Goal: Task Accomplishment & Management: Manage account settings

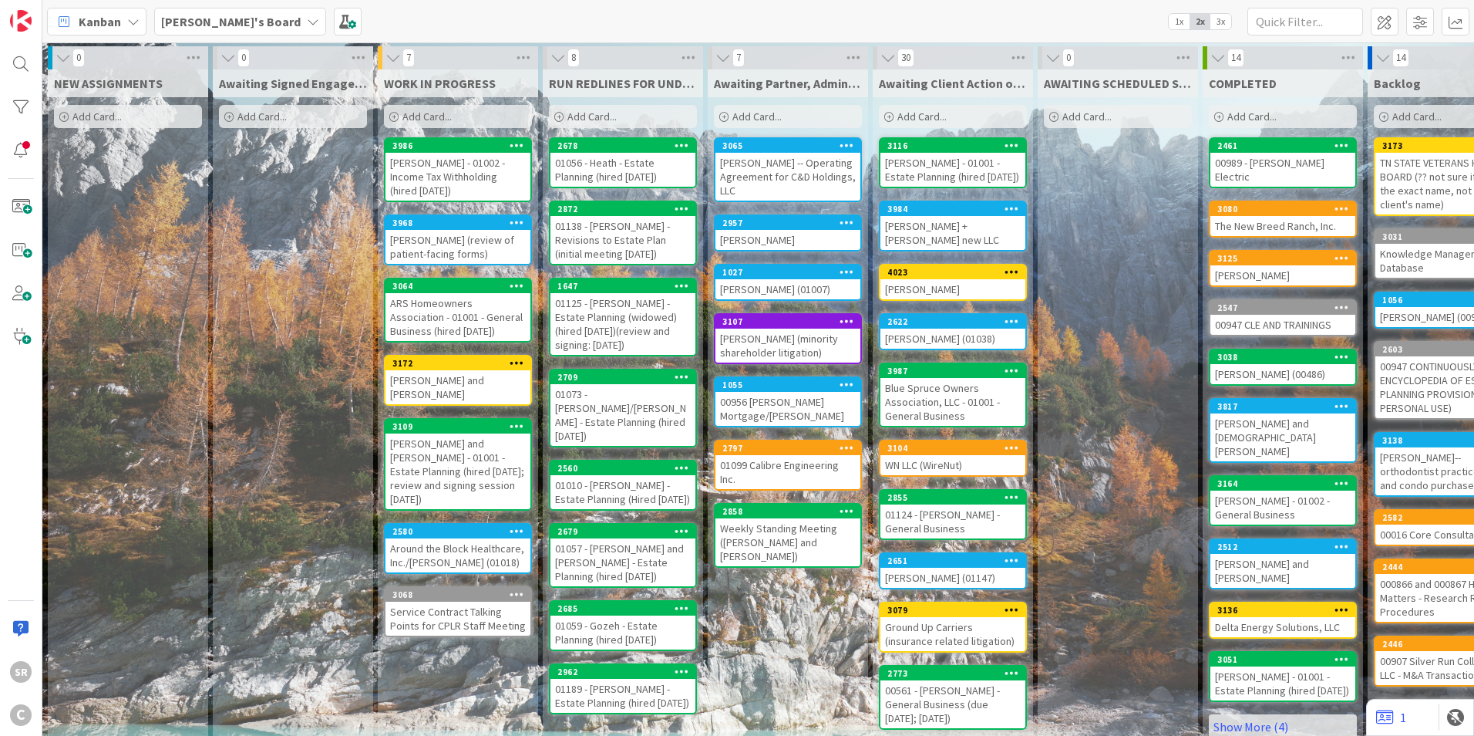
click at [442, 245] on div "[PERSON_NAME] (review of patient-facing forms)" at bounding box center [458, 247] width 145 height 34
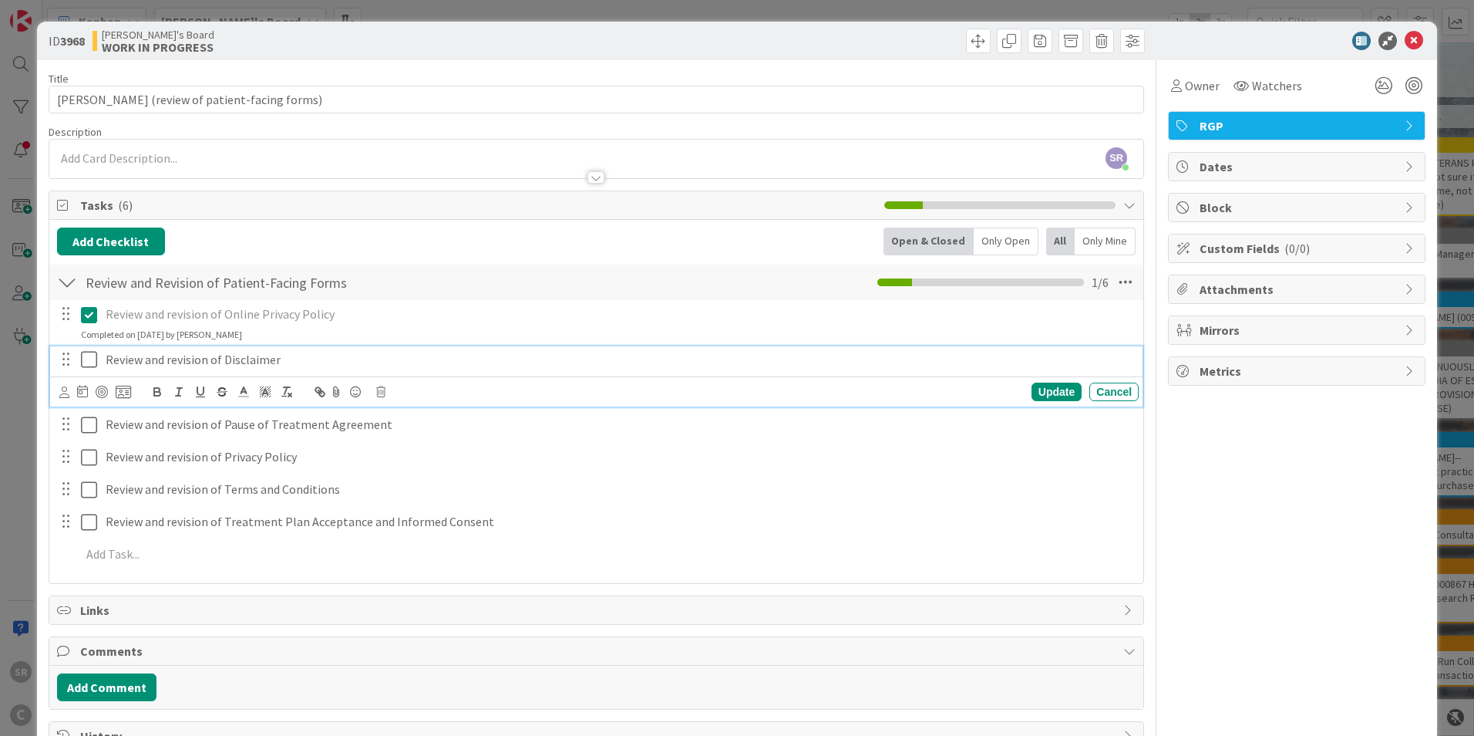
click at [204, 365] on p "Review and revision of Disclaimer" at bounding box center [619, 360] width 1027 height 18
drag, startPoint x: 211, startPoint y: 360, endPoint x: 192, endPoint y: 356, distance: 19.7
click at [192, 356] on p "Review and revision of Disclaimer" at bounding box center [619, 360] width 1027 height 18
click at [1032, 389] on div "Update" at bounding box center [1057, 391] width 50 height 19
click at [171, 399] on p "Review and revision of Pause of Treatment Agreement" at bounding box center [619, 392] width 1027 height 18
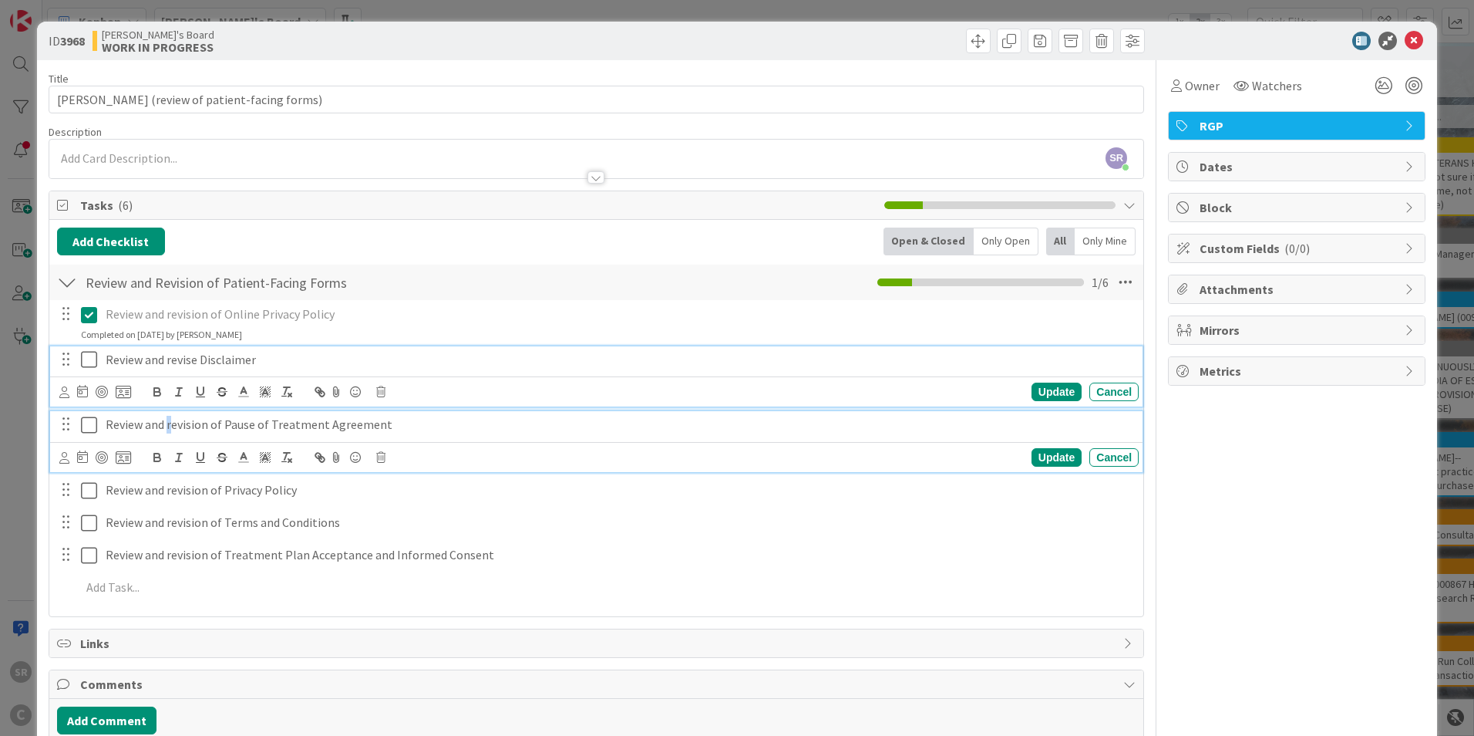
click at [86, 357] on icon at bounding box center [92, 359] width 23 height 19
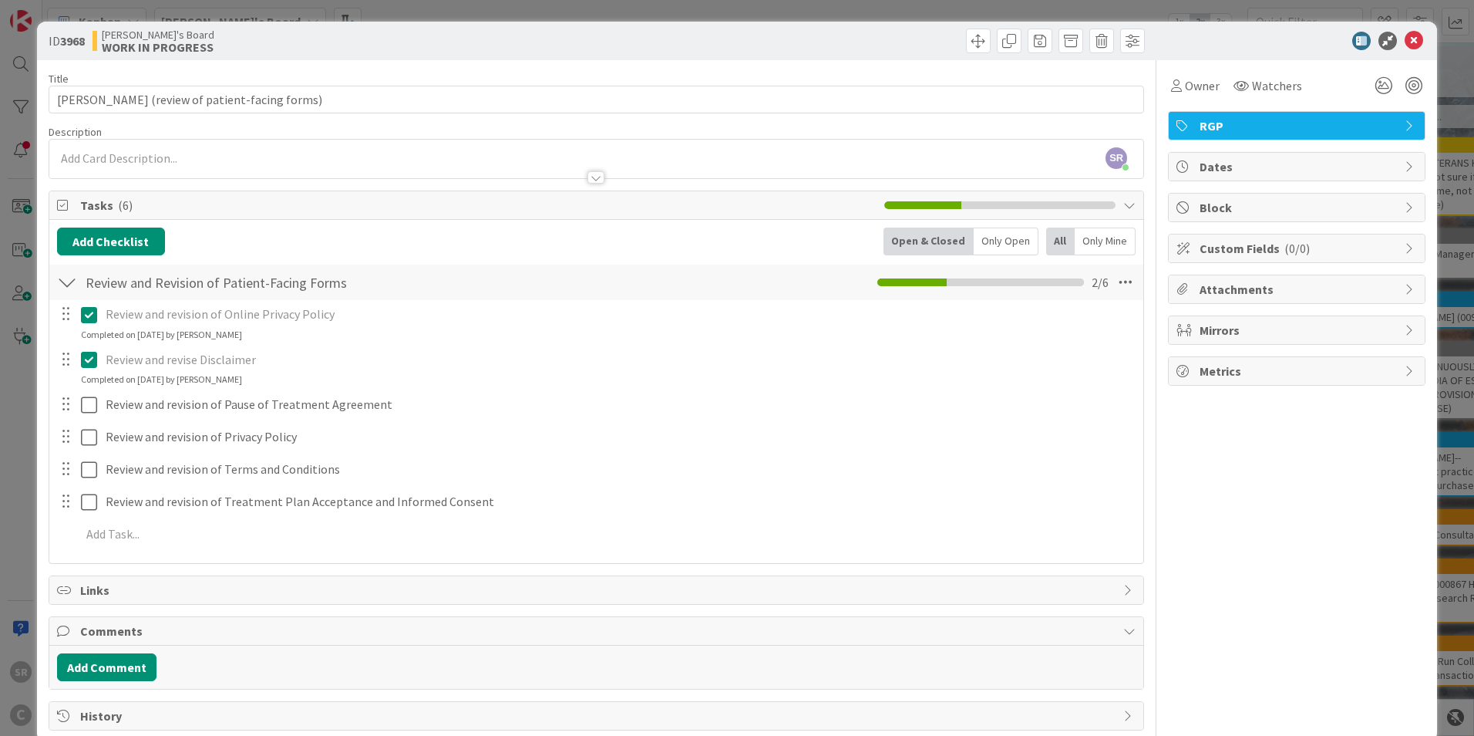
click at [231, 422] on div "Review and revision of Online Privacy Policy Update Cancel Completed on [DATE] …" at bounding box center [596, 427] width 1079 height 254
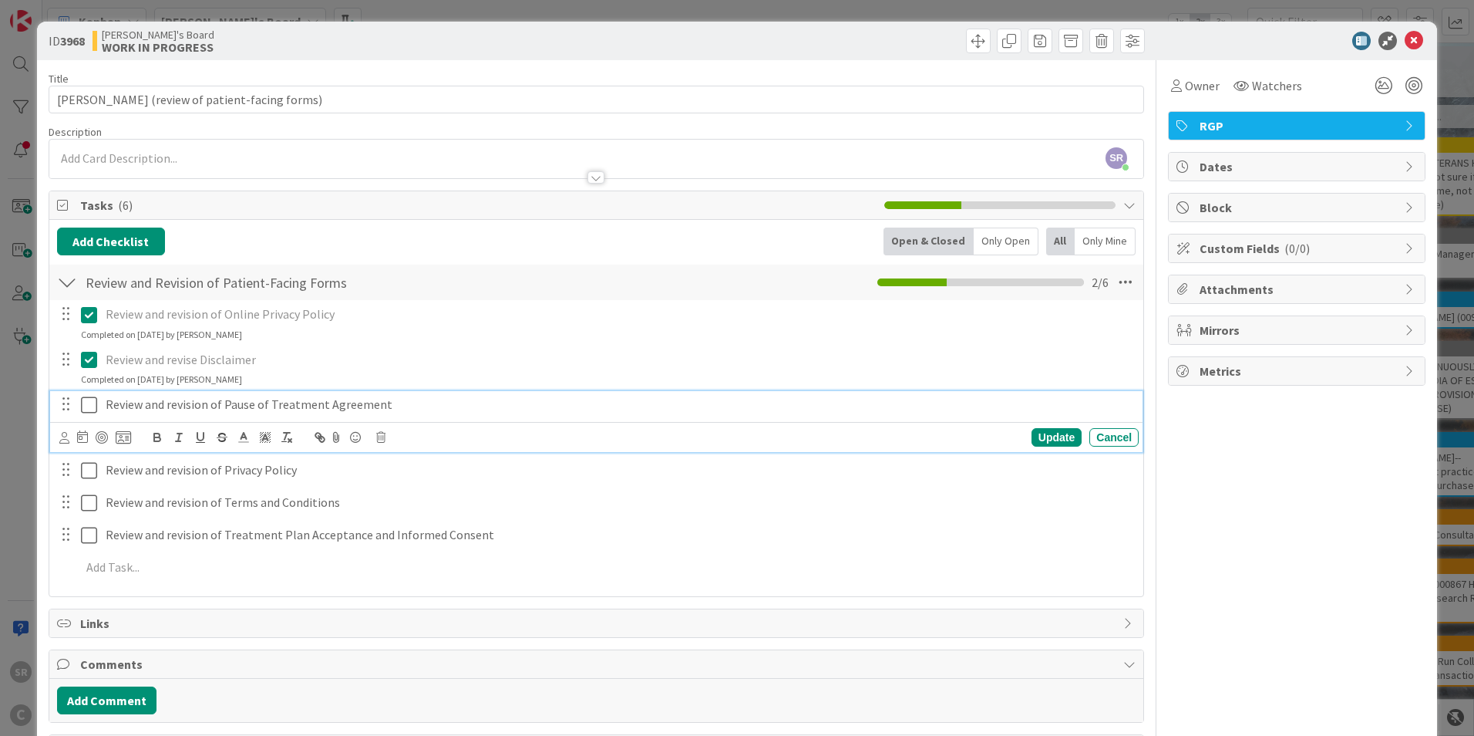
click at [207, 406] on p "Review and revision of Pause of Treatment Agreement" at bounding box center [619, 405] width 1027 height 18
click at [1054, 439] on div "Update" at bounding box center [1057, 437] width 50 height 19
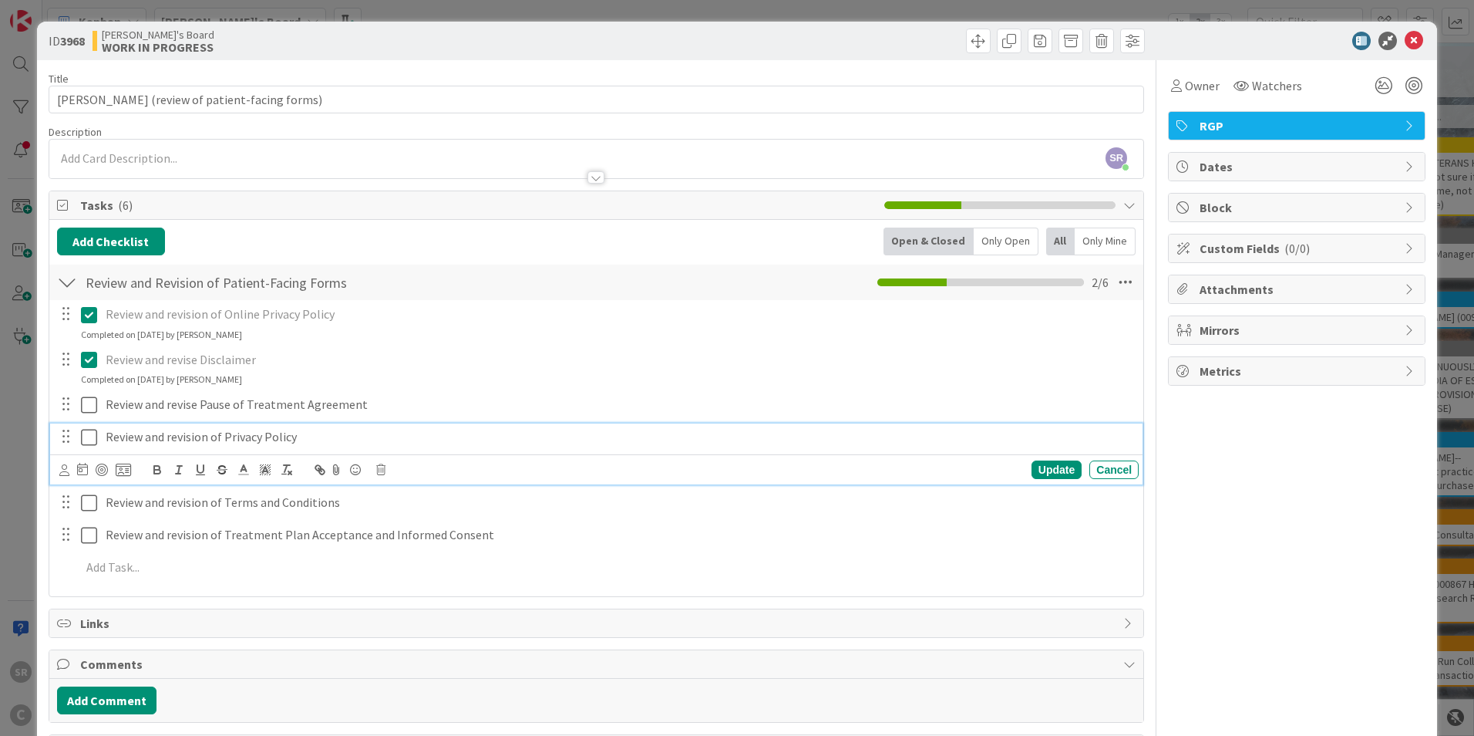
click at [230, 439] on p "Review and revision of Privacy Policy" at bounding box center [619, 437] width 1027 height 18
drag, startPoint x: 209, startPoint y: 439, endPoint x: 195, endPoint y: 433, distance: 15.2
click at [195, 433] on p "Review and revision of Privacy Policy" at bounding box center [619, 437] width 1027 height 18
drag, startPoint x: 282, startPoint y: 434, endPoint x: -197, endPoint y: 459, distance: 479.5
click at [0, 459] on html "SR C Kanban [PERSON_NAME]'s Board 1x 2x 3x 0 NEW ASSIGNMENTS Add Card... 0 Awai…" at bounding box center [737, 368] width 1474 height 736
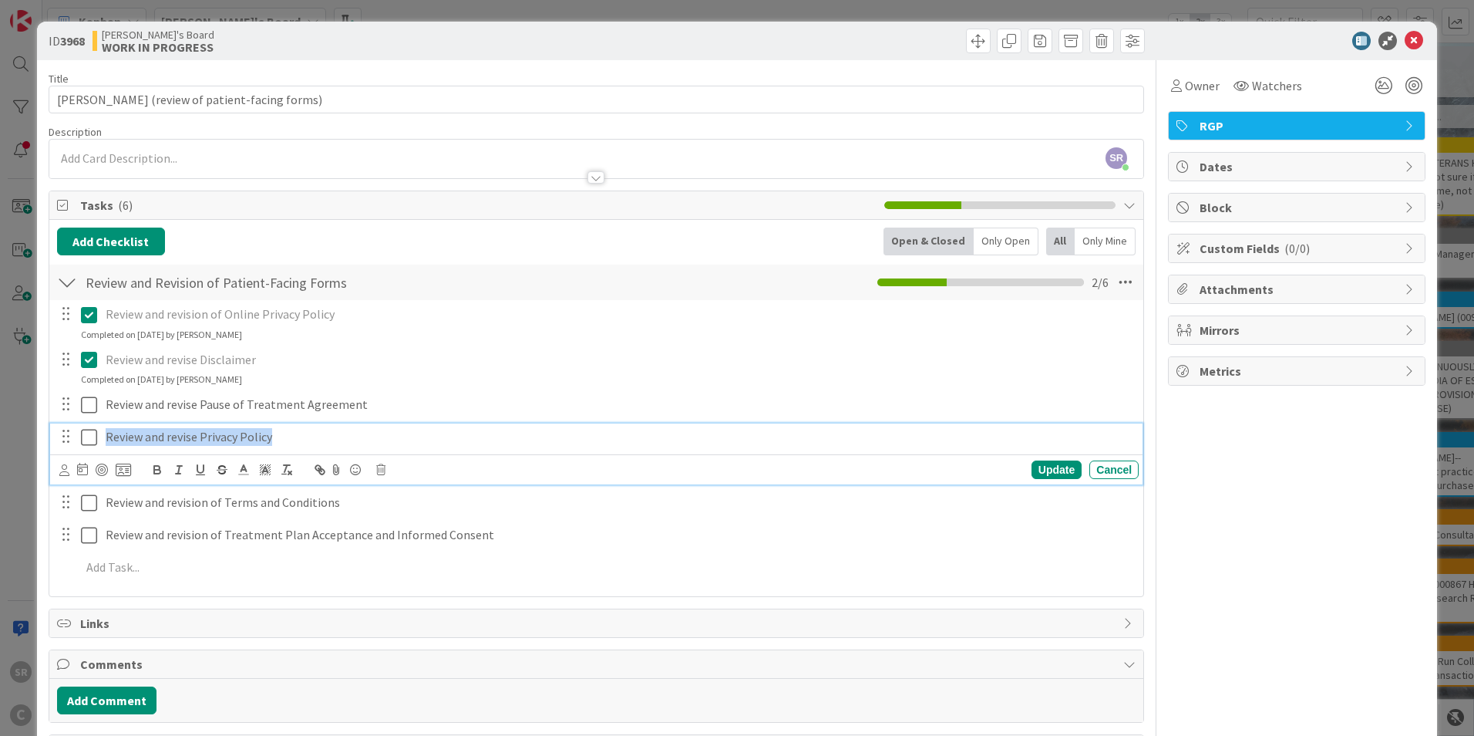
click at [379, 463] on div "Update Cancel" at bounding box center [598, 470] width 1079 height 22
click at [376, 470] on icon at bounding box center [380, 469] width 9 height 11
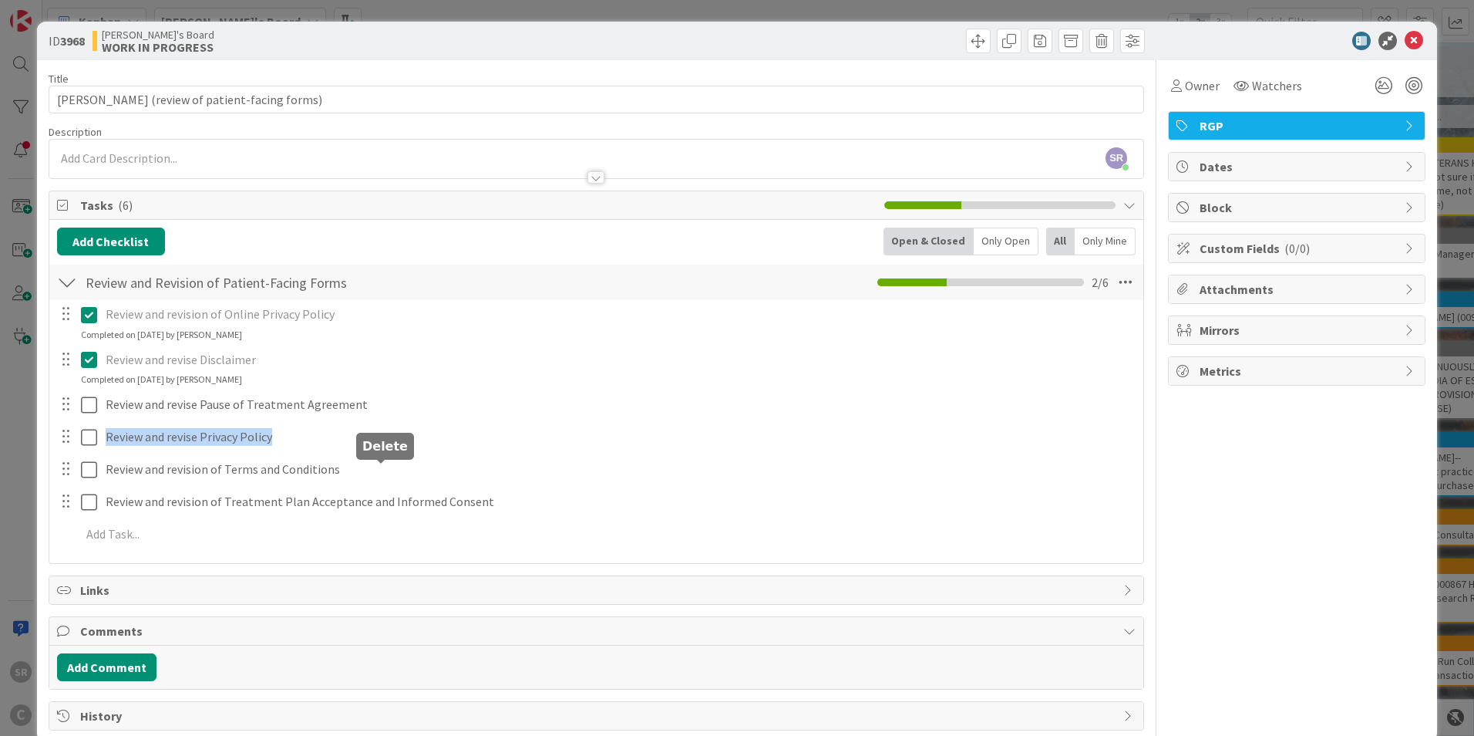
drag, startPoint x: 432, startPoint y: 544, endPoint x: 419, endPoint y: 550, distance: 13.8
click at [432, 543] on div "Review and revision of Online Privacy Policy Update Cancel Completed on [DATE] …" at bounding box center [596, 427] width 1079 height 254
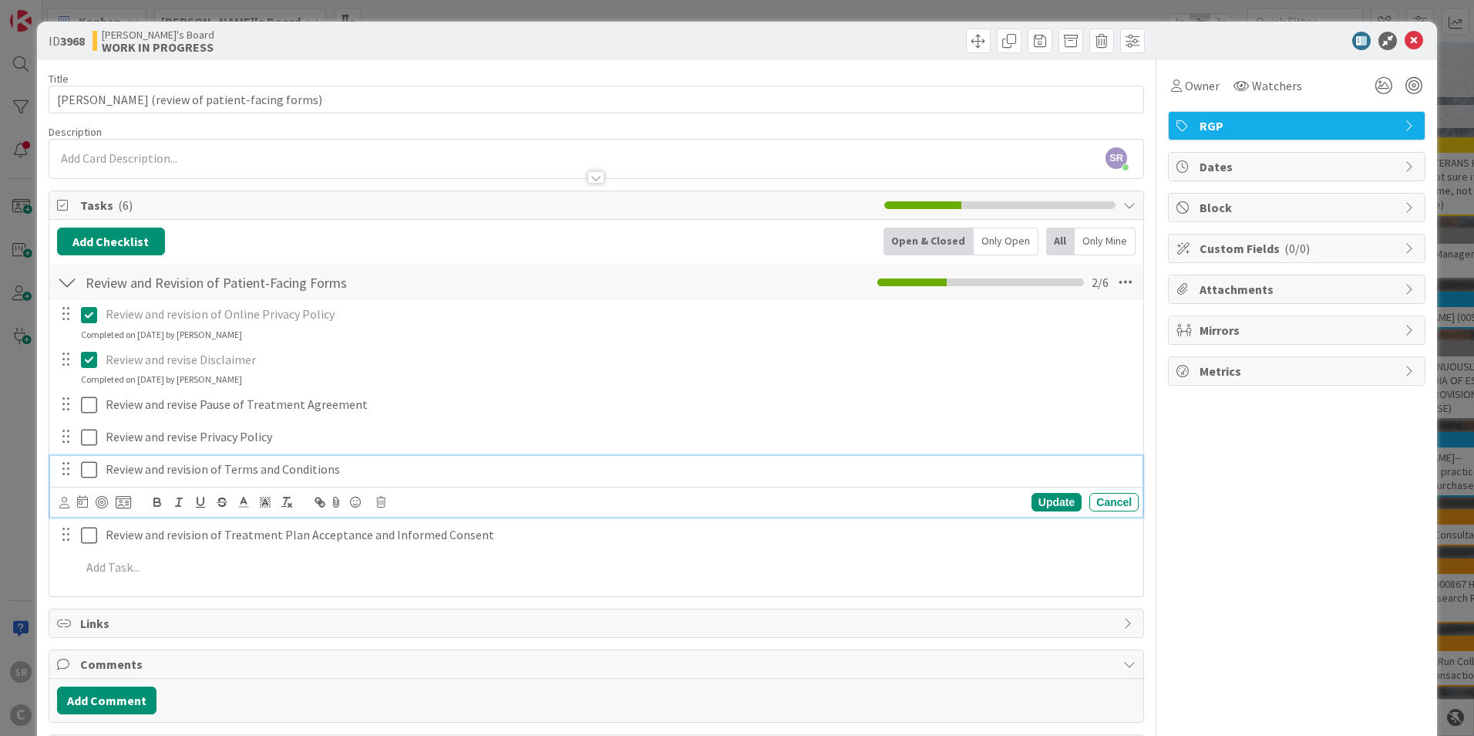
click at [196, 470] on p "Review and revision of Terms and Conditions" at bounding box center [619, 469] width 1027 height 18
click at [204, 469] on p "Review and revision of Terms and Conditions" at bounding box center [619, 469] width 1027 height 18
click at [416, 473] on p "Review and revise of Terms and Conditions" at bounding box center [619, 469] width 1027 height 18
click at [1054, 496] on div "Update" at bounding box center [1057, 502] width 50 height 19
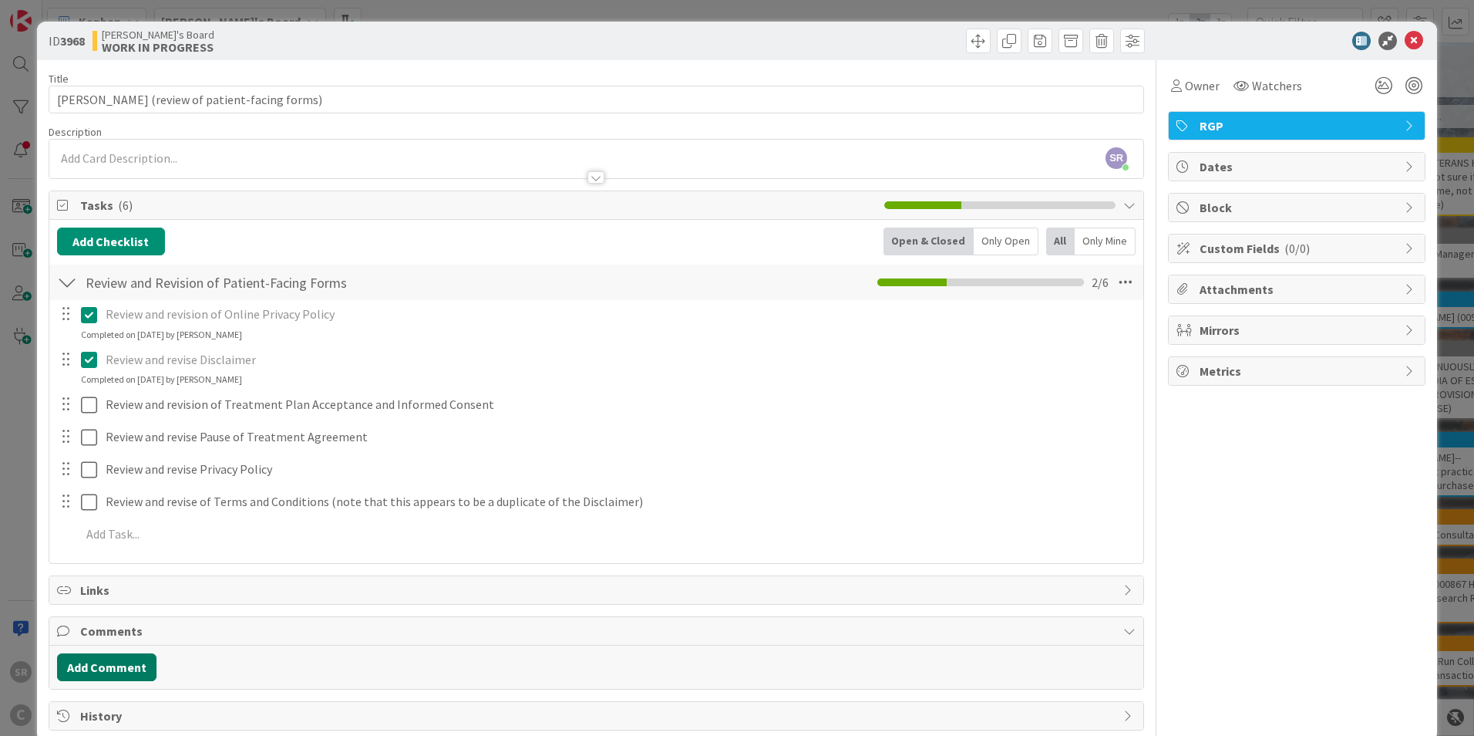
click at [104, 666] on button "Add Comment" at bounding box center [106, 667] width 99 height 28
click at [638, 716] on p "[DATE] Client reached out, without an income she is concerned about being able …" at bounding box center [596, 718] width 1065 height 18
click at [712, 719] on p "[DATE] Client reached out, without an income she is concerned about being able …" at bounding box center [596, 718] width 1065 height 18
click at [840, 714] on p "[DATE] Client reached out, without an income she is concerned about being able …" at bounding box center [596, 718] width 1065 height 18
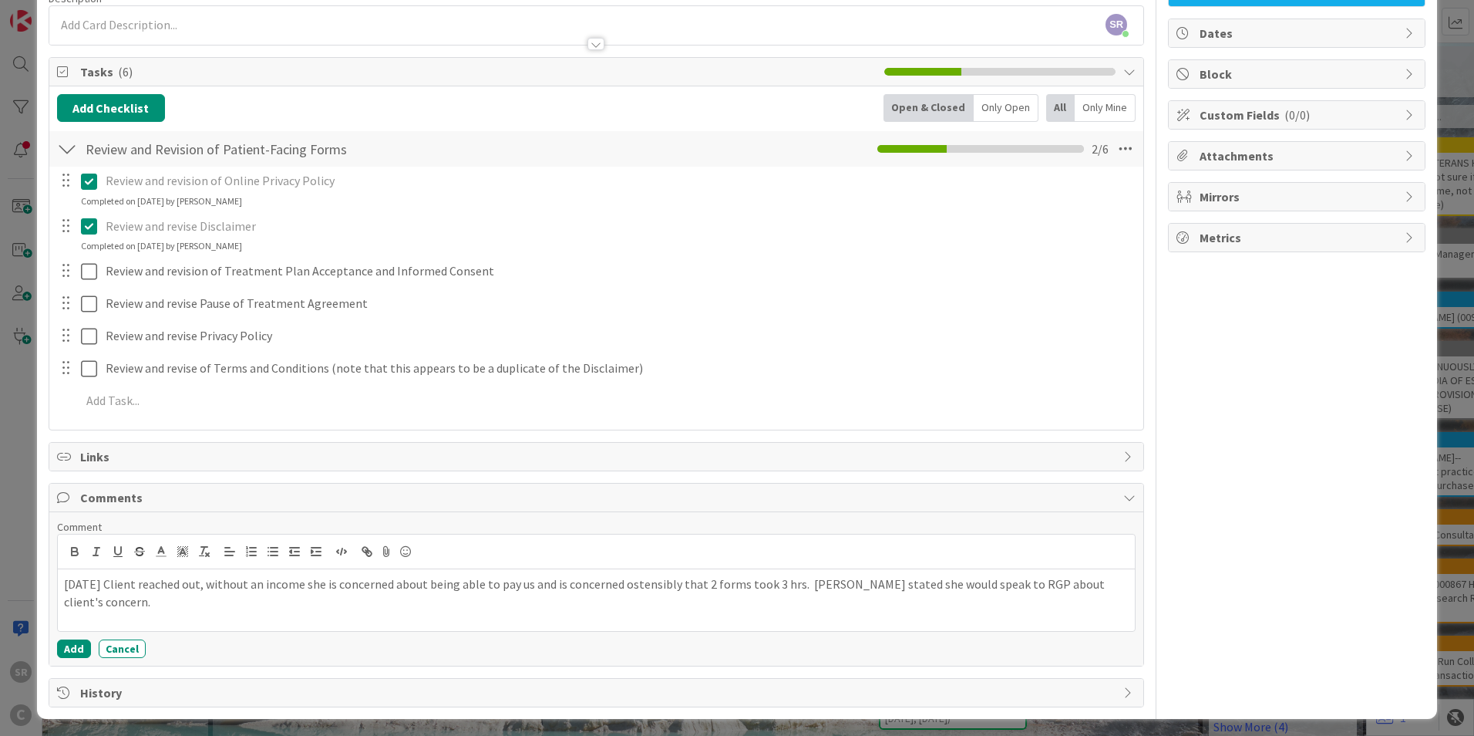
scroll to position [135, 0]
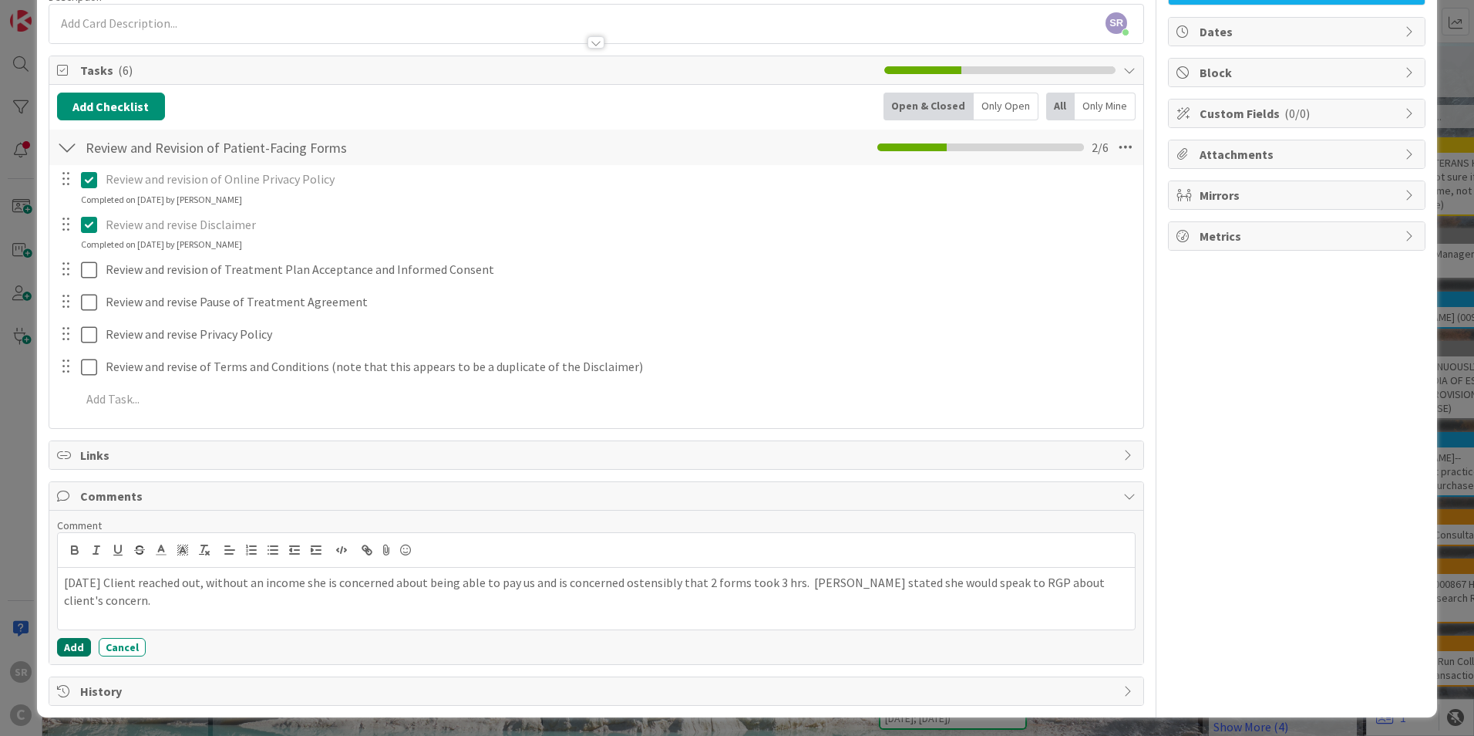
click at [71, 645] on button "Add" at bounding box center [74, 647] width 34 height 19
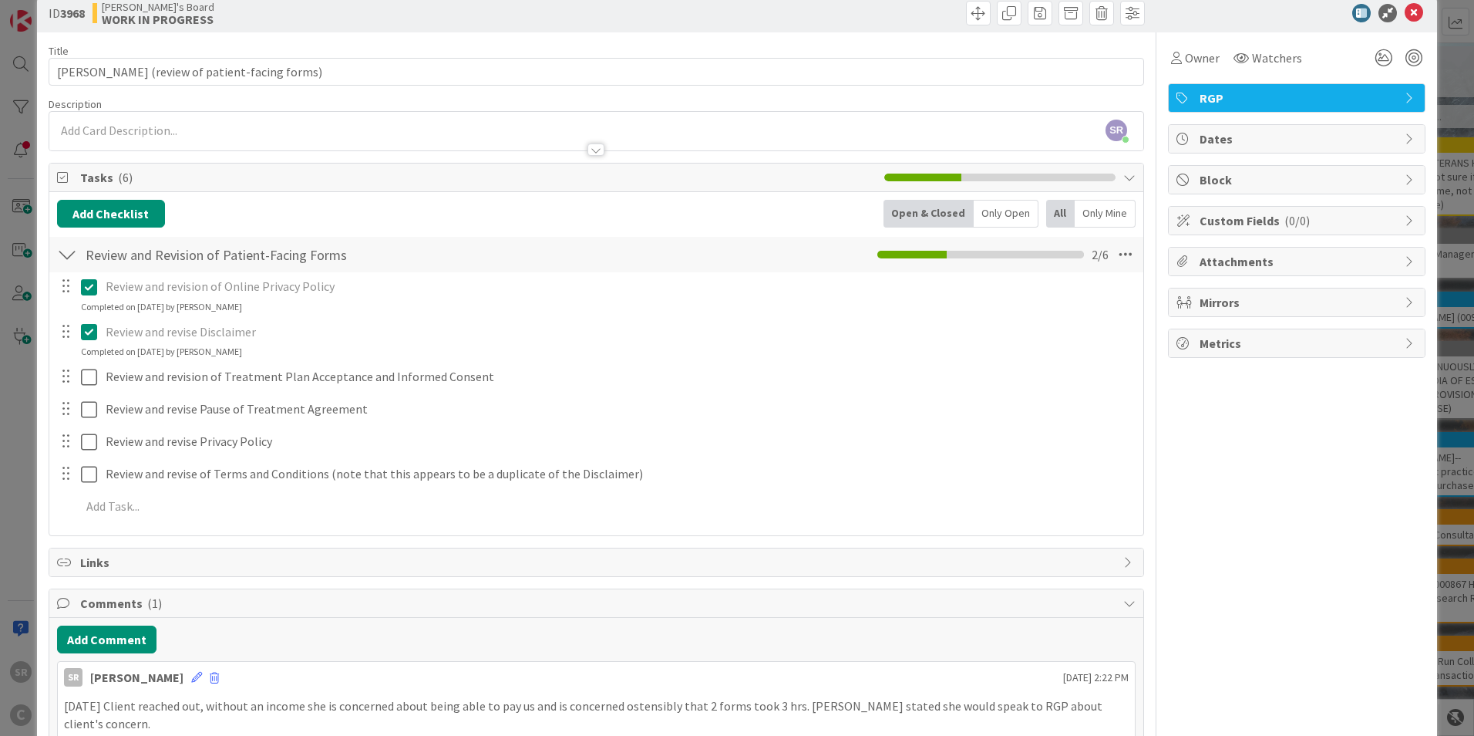
scroll to position [124, 0]
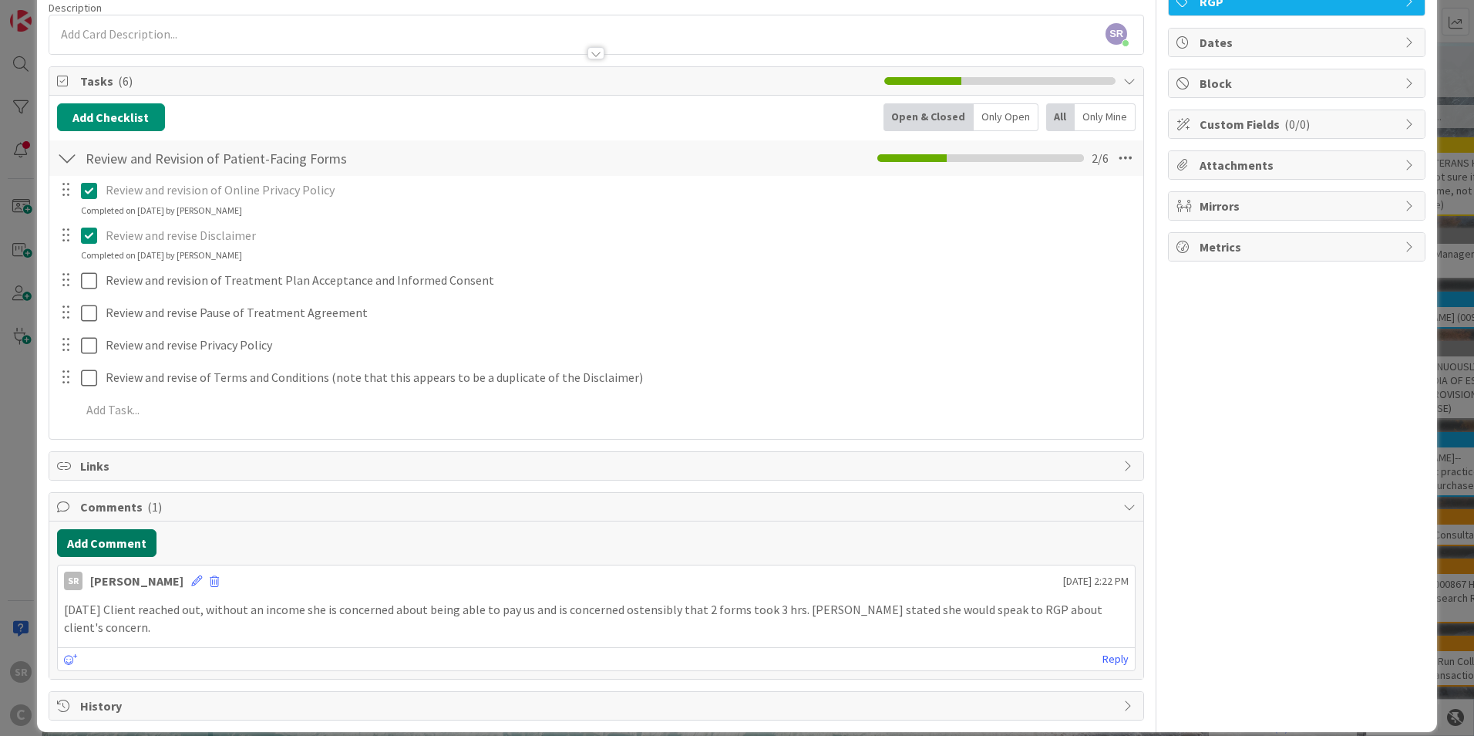
click at [114, 547] on button "Add Comment" at bounding box center [106, 543] width 99 height 28
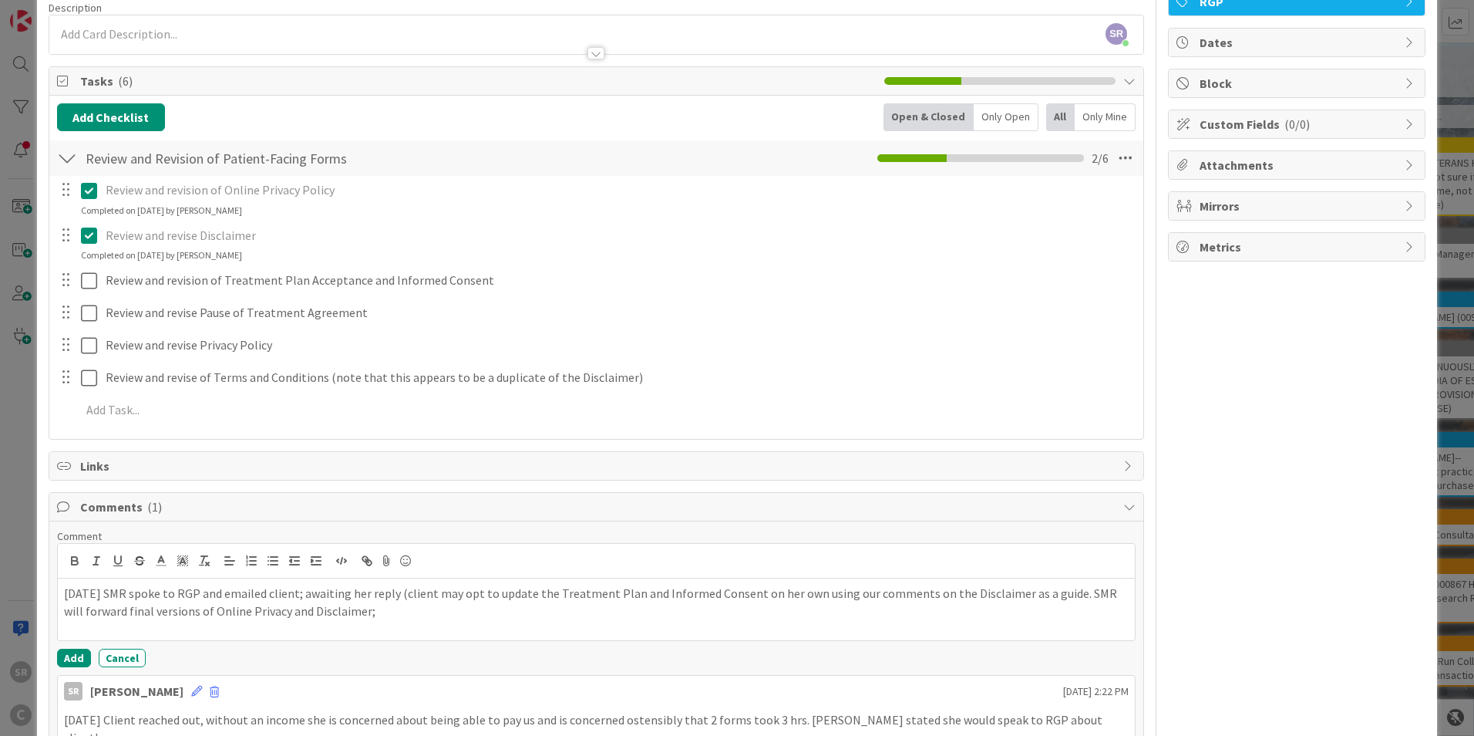
click at [421, 618] on p "[DATE] SMR spoke to RGP and emailed client; awaiting her reply (client may opt …" at bounding box center [596, 601] width 1065 height 35
click at [78, 658] on button "Add" at bounding box center [74, 657] width 34 height 19
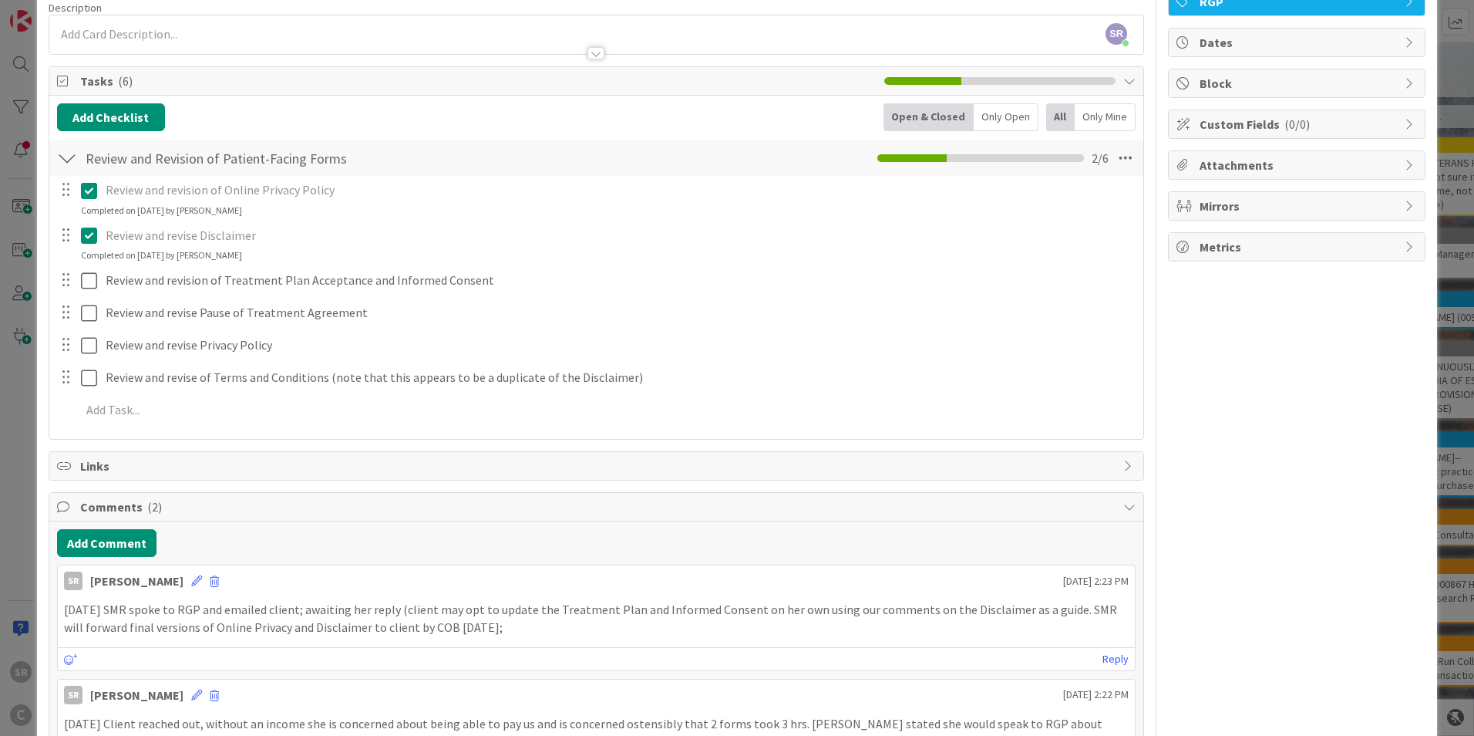
scroll to position [0, 0]
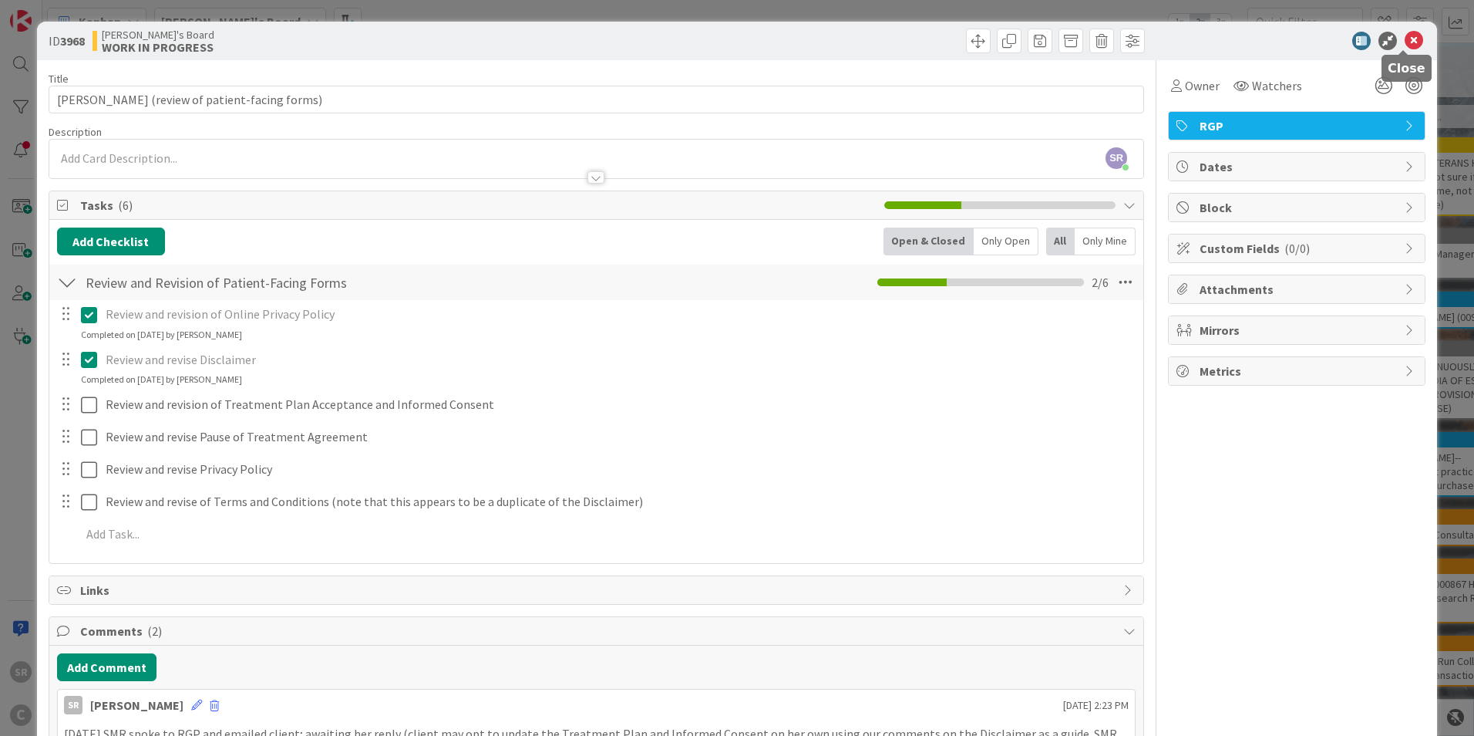
click at [1407, 39] on icon at bounding box center [1414, 41] width 19 height 19
